Goal: Task Accomplishment & Management: Manage account settings

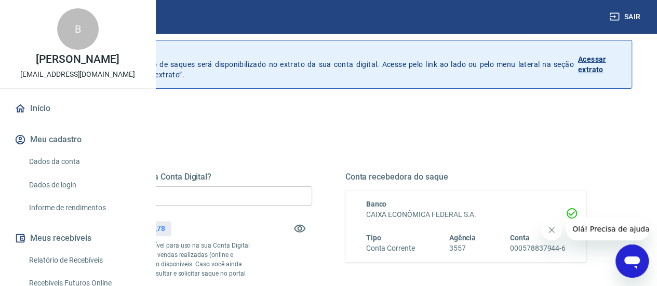
scroll to position [52, 0]
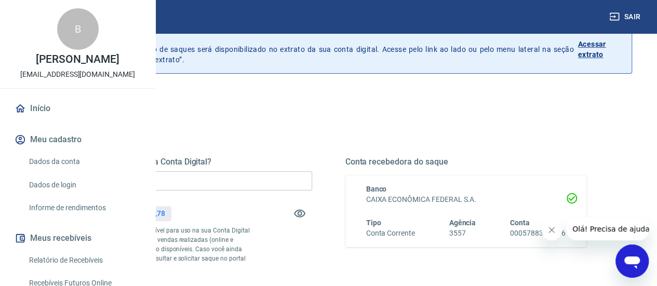
drag, startPoint x: 281, startPoint y: 180, endPoint x: 300, endPoint y: 188, distance: 20.9
click at [287, 183] on input "R$ 0,00" at bounding box center [191, 180] width 241 height 19
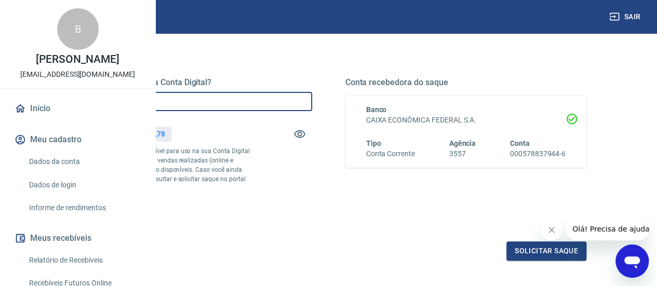
scroll to position [208, 0]
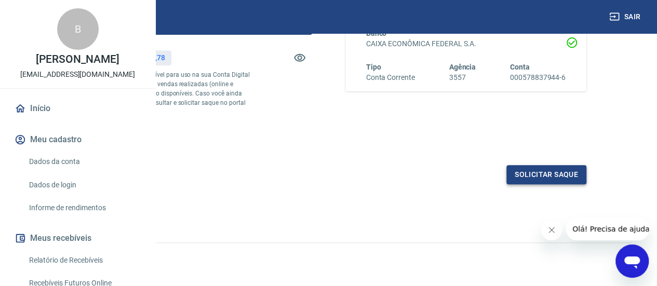
type input "R$ 2.582,78"
click at [572, 184] on button "Solicitar saque" at bounding box center [546, 174] width 80 height 19
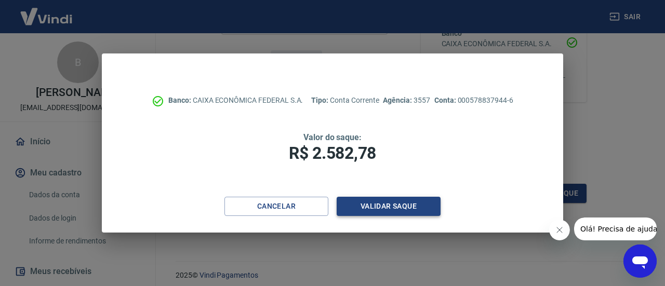
drag, startPoint x: 401, startPoint y: 196, endPoint x: 389, endPoint y: 200, distance: 12.5
click at [400, 194] on div "Banco: CAIXA ECONÔMICA FEDERAL S.A. Tipo: Conta Corrente Agência: 3557 Conta: 0…" at bounding box center [332, 124] width 461 height 143
click at [384, 191] on div "Banco: CAIXA ECONÔMICA FEDERAL S.A. Tipo: Conta Corrente Agência: 3557 Conta: 0…" at bounding box center [332, 124] width 461 height 143
click at [391, 205] on button "Validar saque" at bounding box center [388, 206] width 104 height 19
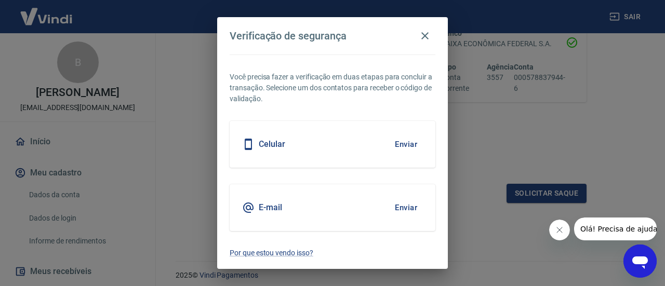
click at [320, 146] on div "Celular Enviar" at bounding box center [332, 144] width 206 height 47
click at [399, 146] on button "Enviar" at bounding box center [406, 144] width 34 height 22
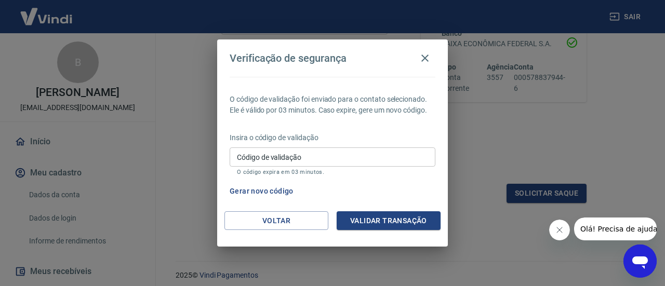
click at [344, 156] on input "Código de validação" at bounding box center [332, 156] width 206 height 19
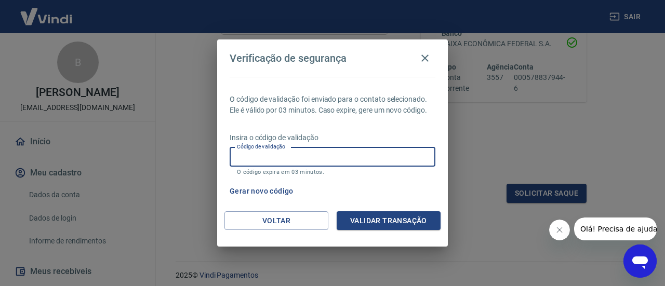
drag, startPoint x: 253, startPoint y: 156, endPoint x: 571, endPoint y: 171, distance: 318.1
click at [254, 157] on input "Código de validação" at bounding box center [332, 156] width 206 height 19
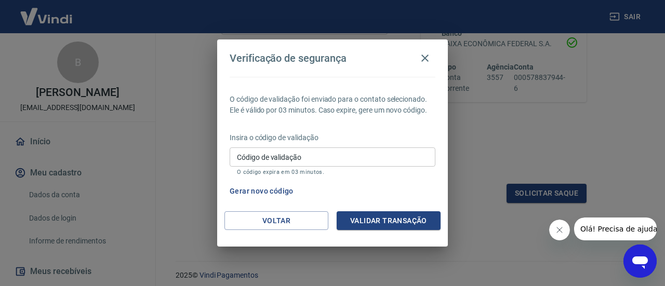
drag, startPoint x: 397, startPoint y: 185, endPoint x: 391, endPoint y: 184, distance: 5.3
click at [394, 185] on div "Gerar novo código" at bounding box center [330, 191] width 210 height 19
click at [252, 160] on input "Código de validação" at bounding box center [332, 156] width 206 height 19
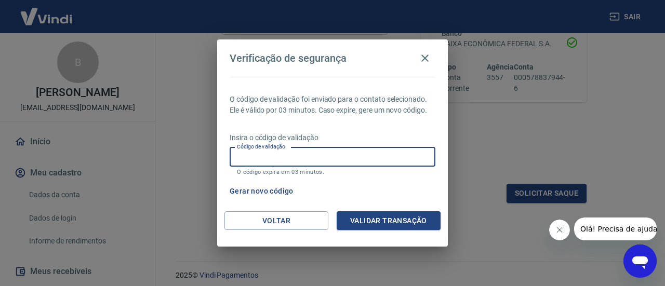
click at [310, 159] on input "Código de validação" at bounding box center [332, 156] width 206 height 19
drag, startPoint x: 383, startPoint y: 182, endPoint x: 391, endPoint y: 181, distance: 7.9
click at [383, 182] on div "Gerar novo código" at bounding box center [330, 191] width 210 height 19
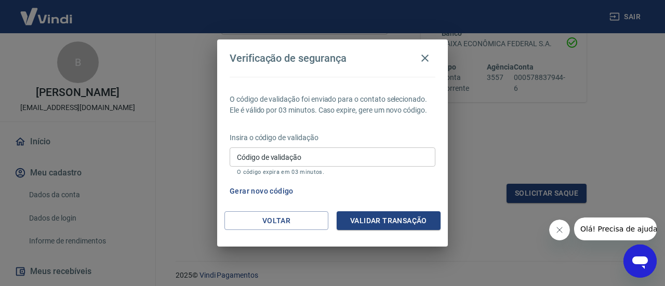
click at [257, 191] on button "Gerar novo código" at bounding box center [261, 191] width 72 height 19
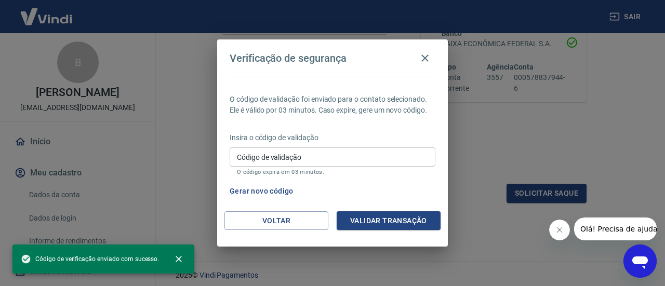
click at [333, 153] on input "Código de validação" at bounding box center [332, 156] width 206 height 19
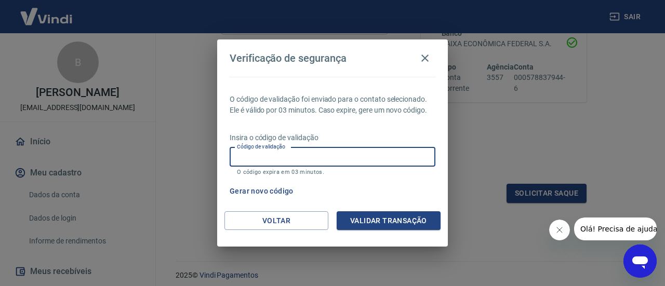
drag, startPoint x: 266, startPoint y: 157, endPoint x: 279, endPoint y: 156, distance: 13.0
click at [271, 156] on input "Código de validação" at bounding box center [332, 156] width 206 height 19
click at [261, 164] on input "Código de validação" at bounding box center [332, 156] width 206 height 19
click at [298, 151] on input "Código de validação" at bounding box center [332, 156] width 206 height 19
drag, startPoint x: 250, startPoint y: 154, endPoint x: 326, endPoint y: 255, distance: 125.7
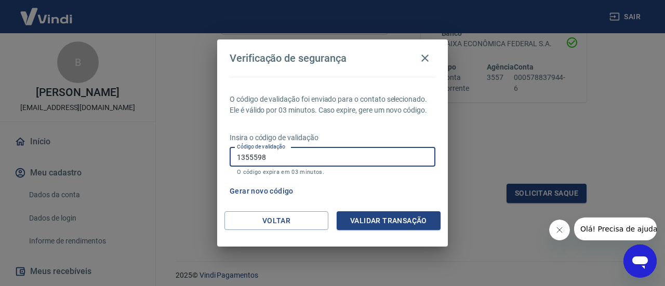
click at [251, 155] on input "1355598" at bounding box center [332, 156] width 206 height 19
type input "135598"
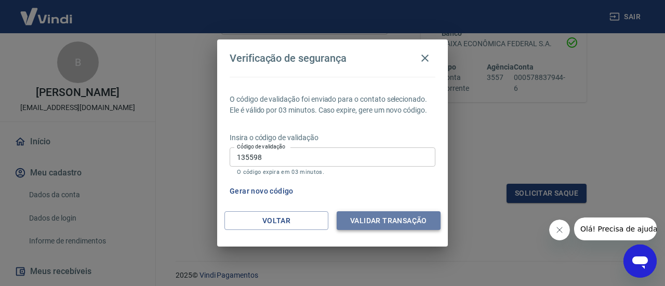
click at [419, 221] on button "Validar transação" at bounding box center [388, 220] width 104 height 19
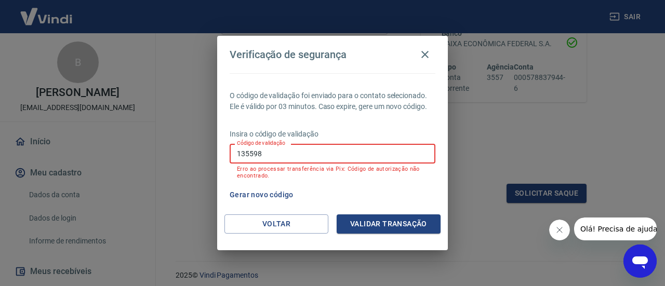
drag, startPoint x: 345, startPoint y: 153, endPoint x: 197, endPoint y: 144, distance: 147.7
click at [197, 143] on div "Verificação de segurança O código de validação foi enviado para o contato selec…" at bounding box center [332, 143] width 665 height 286
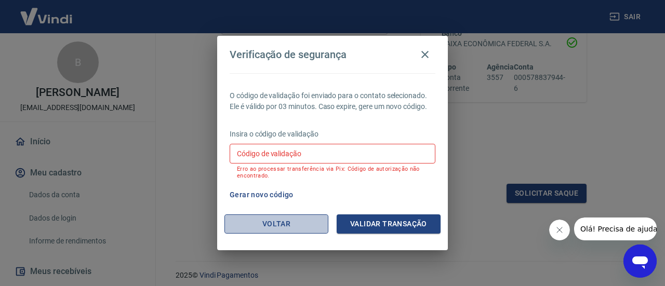
click at [281, 215] on button "Voltar" at bounding box center [276, 223] width 104 height 19
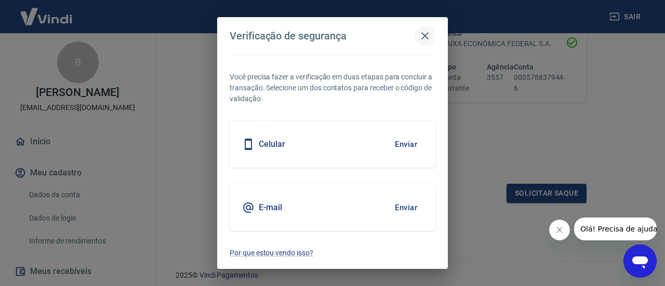
click at [422, 30] on icon "button" at bounding box center [424, 36] width 12 height 12
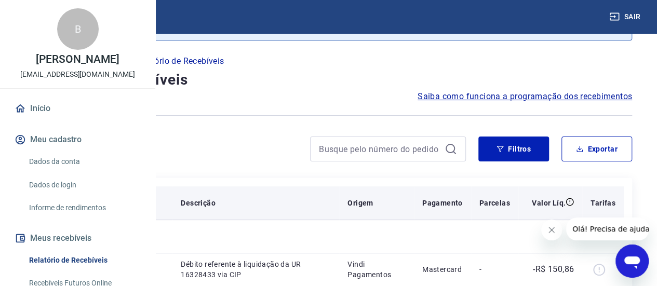
scroll to position [104, 0]
